Goal: Task Accomplishment & Management: Use online tool/utility

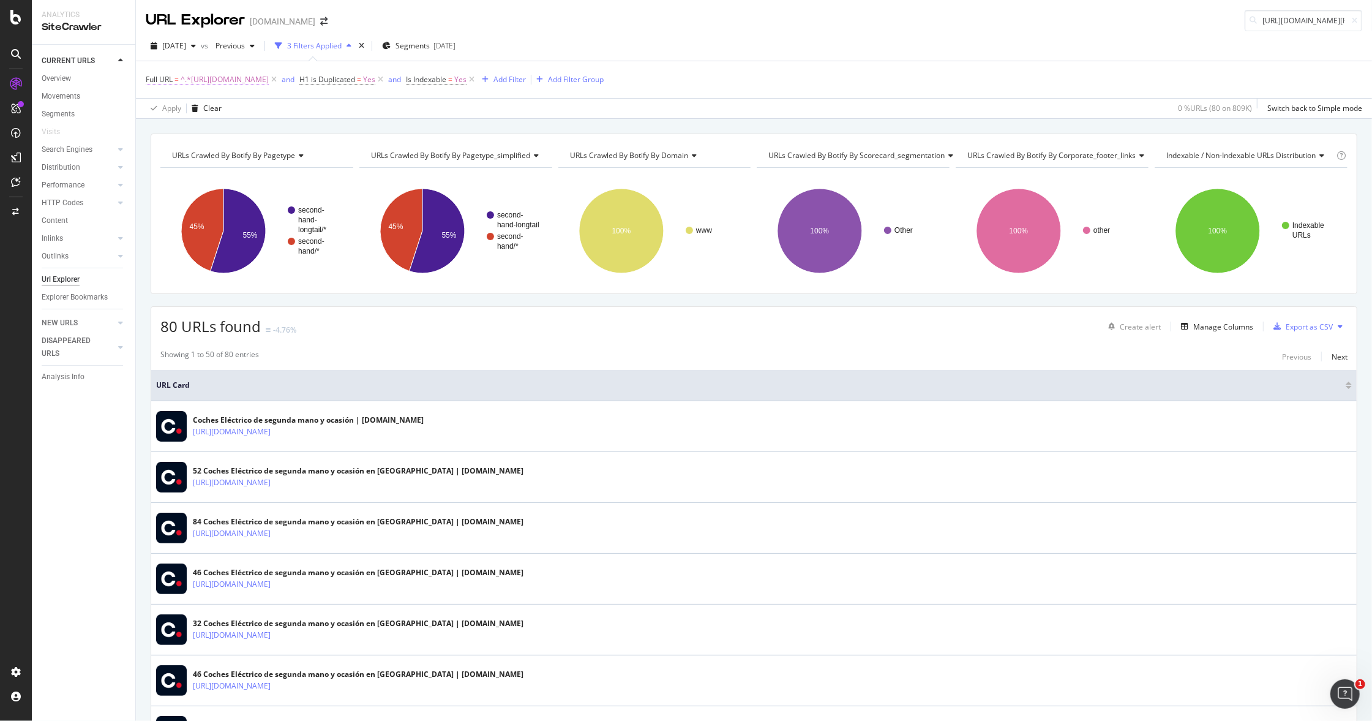
click at [269, 80] on span "^.*https://www.coches.net/electrico/segunda-mano/.*$" at bounding box center [225, 79] width 88 height 17
click at [182, 156] on div "Cancel" at bounding box center [178, 157] width 23 height 10
click at [279, 81] on icon at bounding box center [274, 79] width 10 height 12
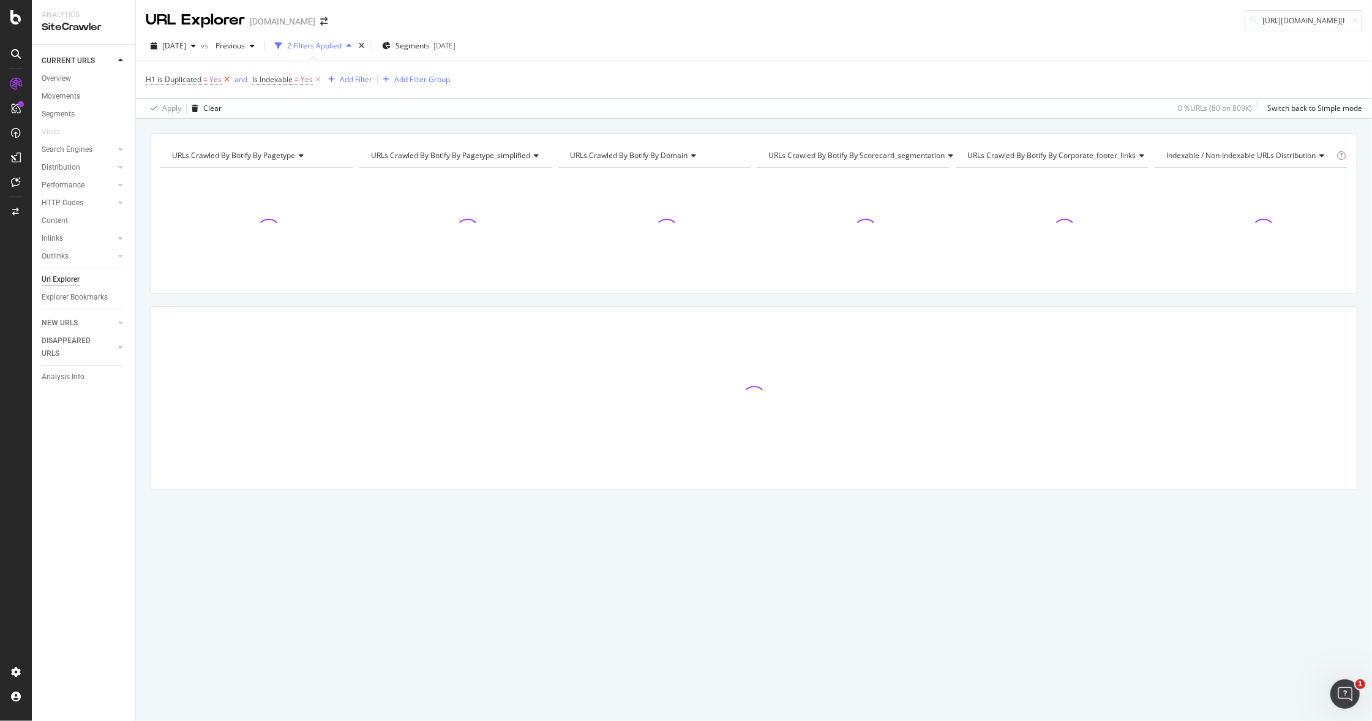
click at [225, 79] on icon at bounding box center [227, 79] width 10 height 12
click at [211, 80] on icon at bounding box center [211, 79] width 10 height 12
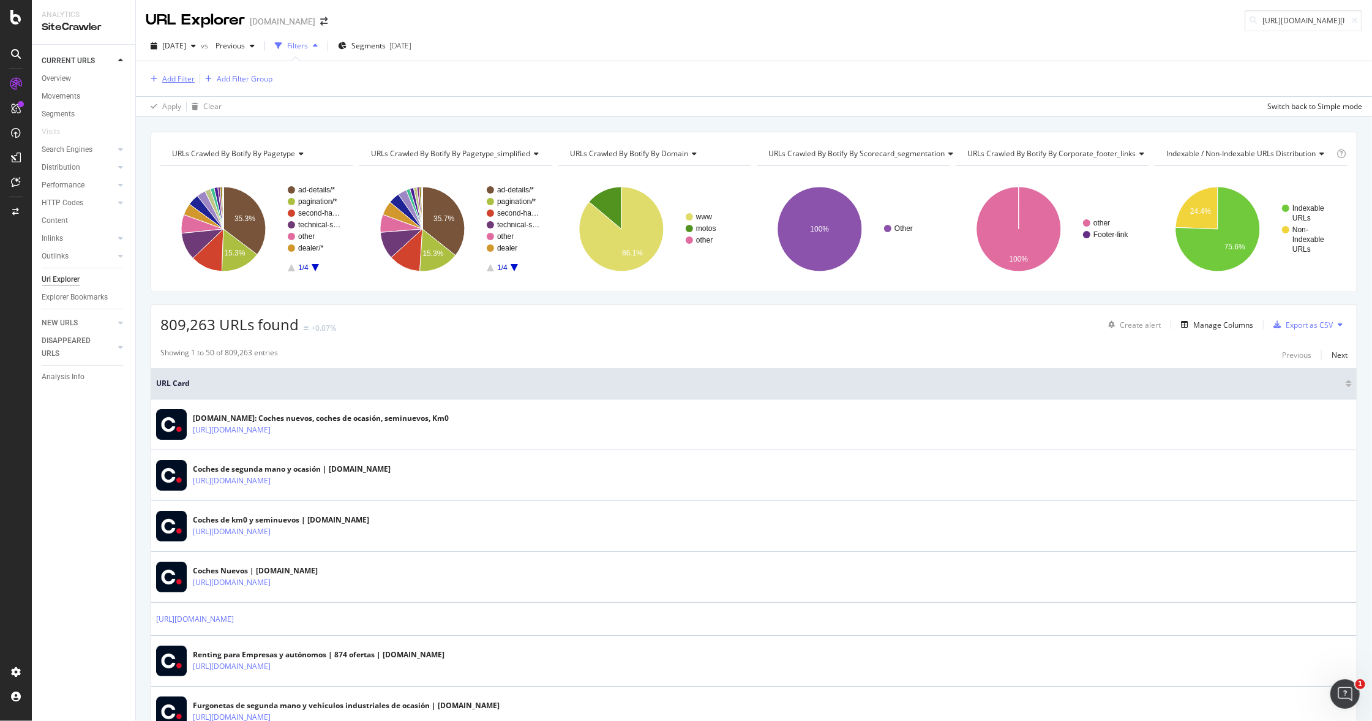
click at [178, 81] on div "Add Filter" at bounding box center [178, 78] width 32 height 10
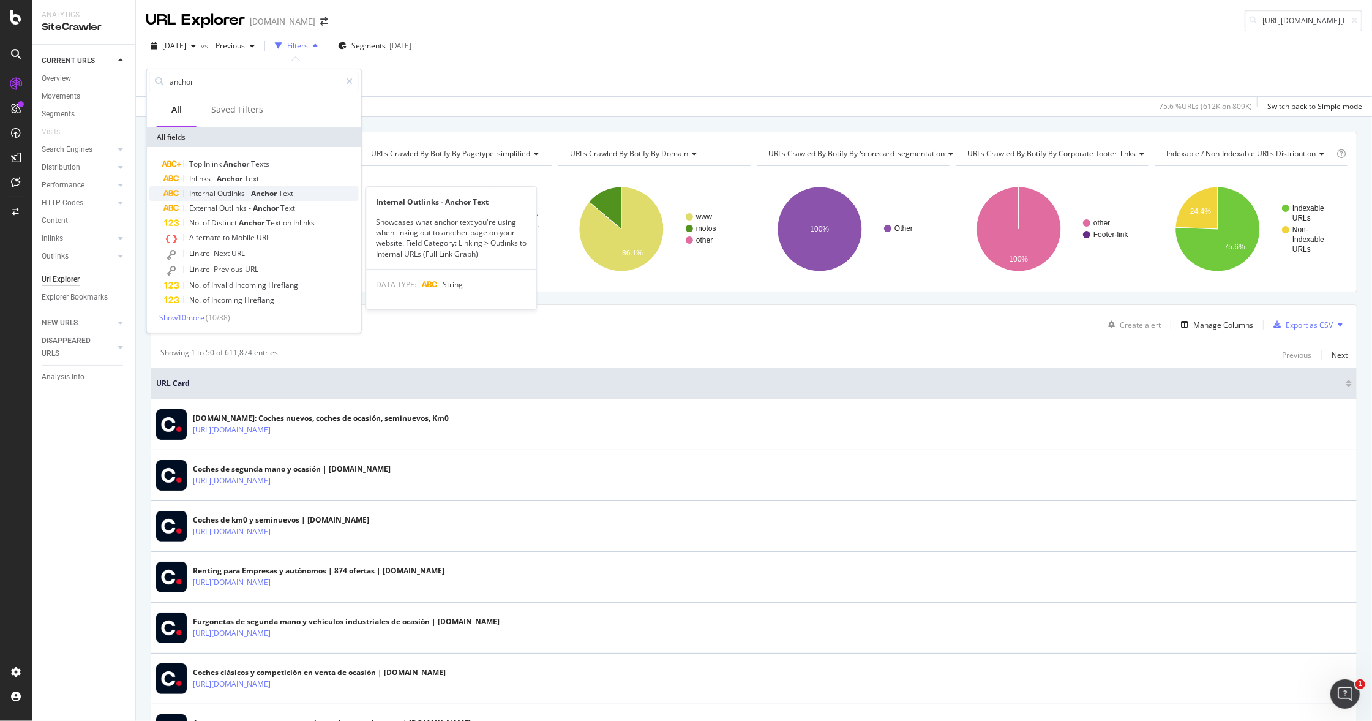
type input "anchor"
click at [314, 192] on div "Internal Outlinks - Anchor Text" at bounding box center [261, 193] width 195 height 15
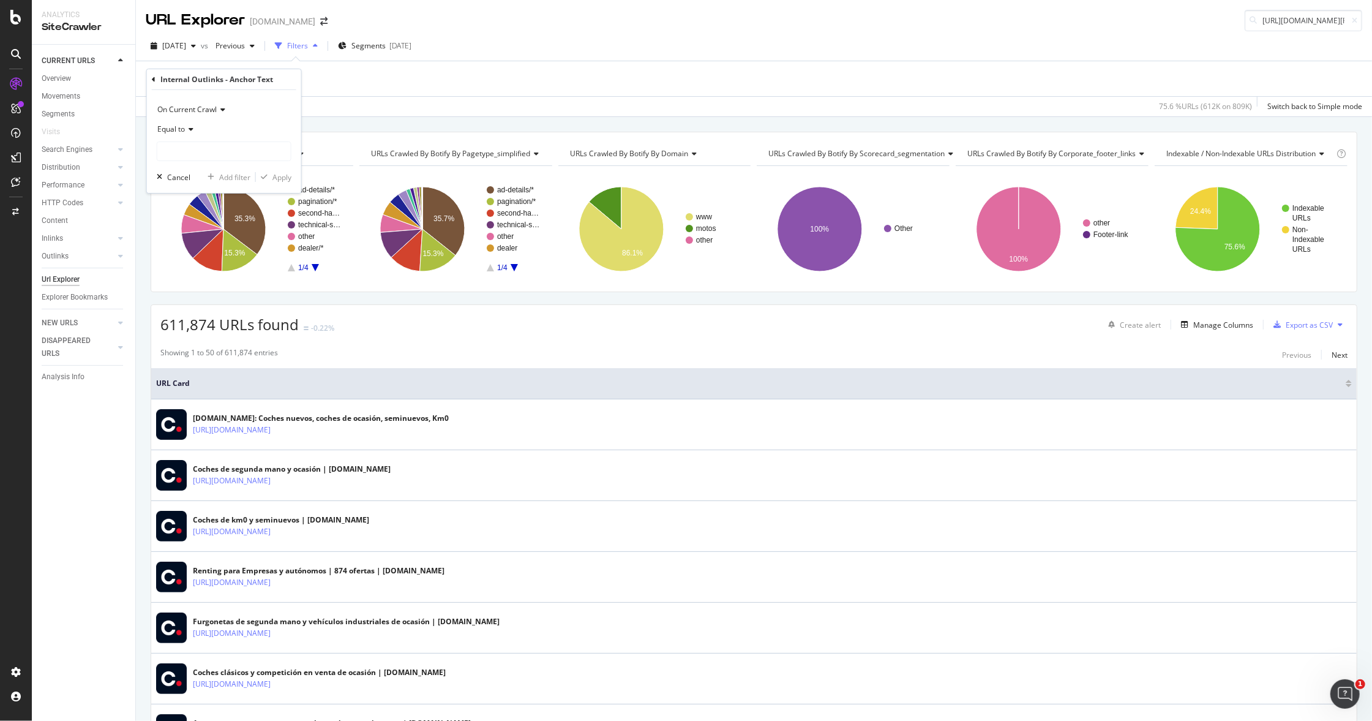
click at [212, 112] on span "On Current Crawl" at bounding box center [186, 109] width 59 height 10
click at [184, 132] on span "Equal to" at bounding box center [171, 129] width 28 height 10
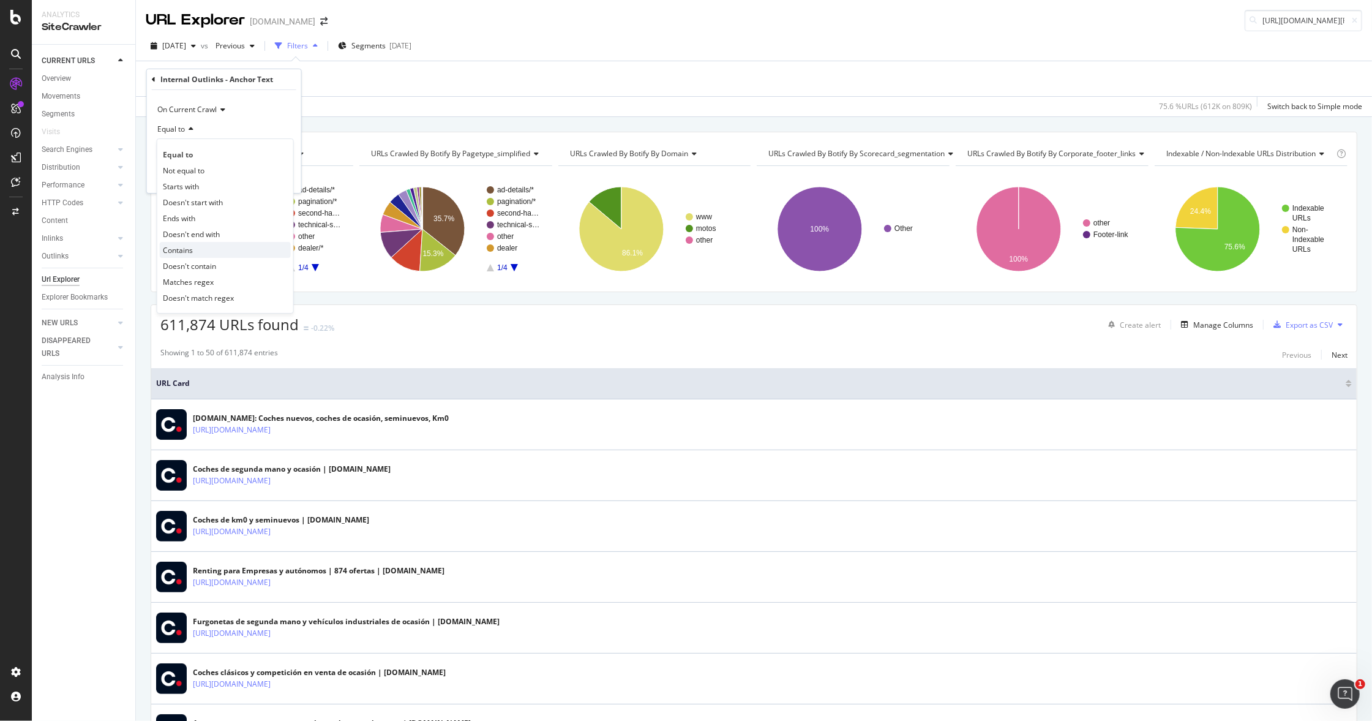
click at [201, 248] on div "Contains" at bounding box center [225, 250] width 131 height 16
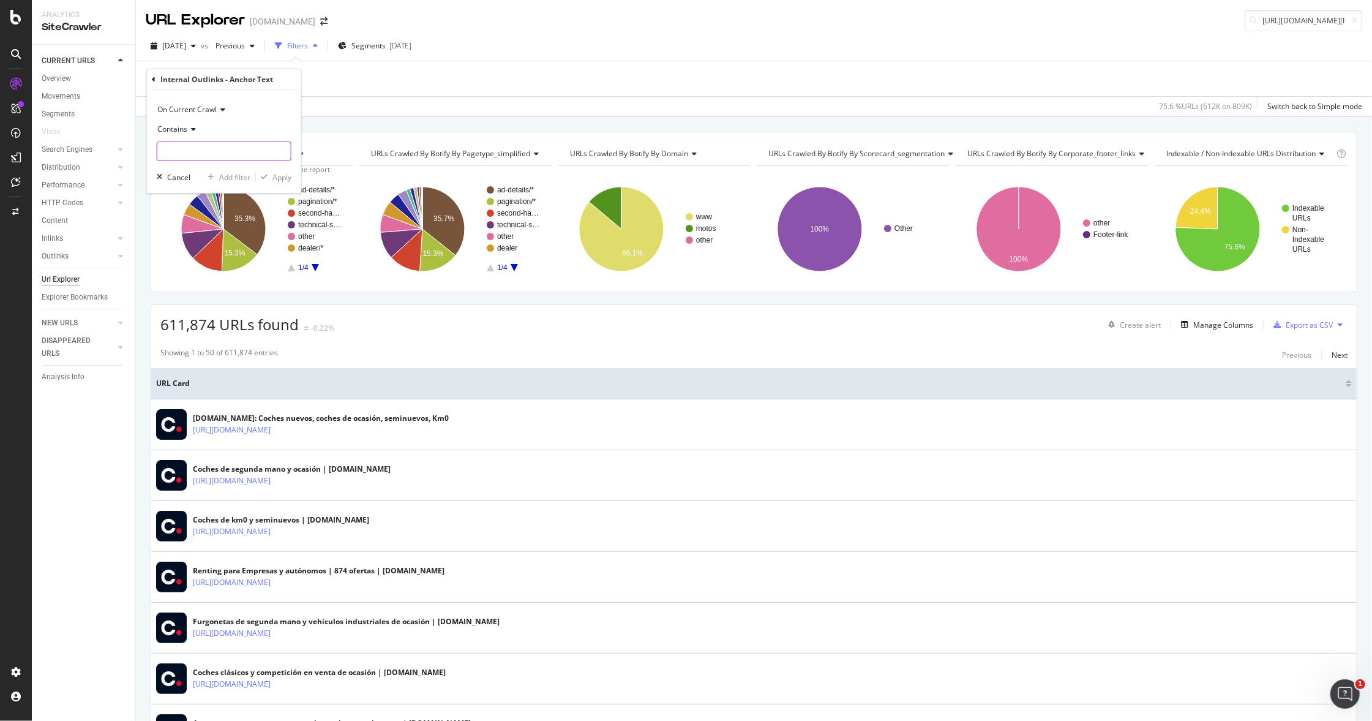
click at [200, 152] on input "text" at bounding box center [223, 151] width 133 height 20
type input "enlaces sugeridos"
click at [278, 178] on div "Apply" at bounding box center [281, 177] width 19 height 10
